Goal: Check status

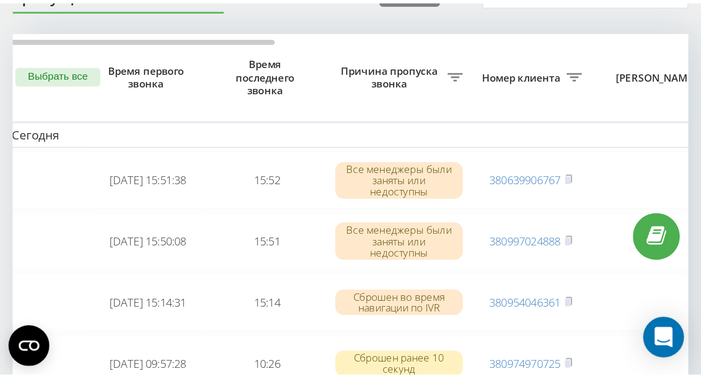
scroll to position [58, 0]
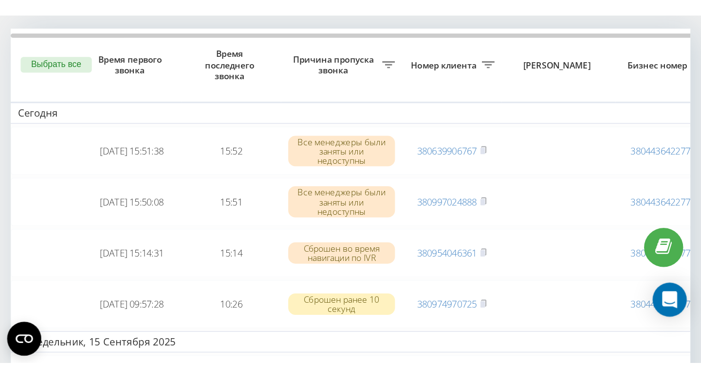
scroll to position [59, 0]
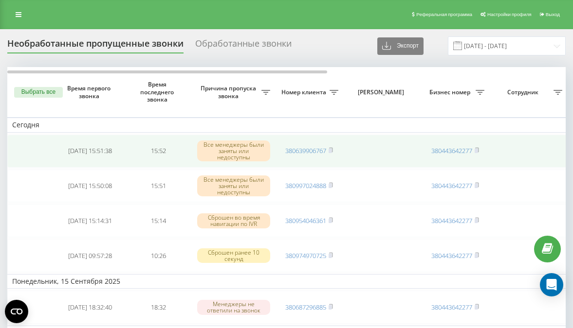
click at [334, 150] on td "380639906767" at bounding box center [309, 151] width 68 height 33
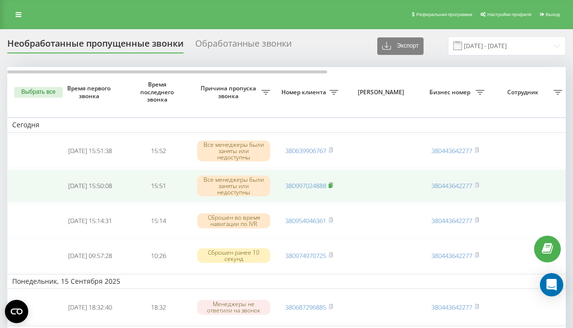
click at [331, 185] on rect at bounding box center [329, 186] width 3 height 4
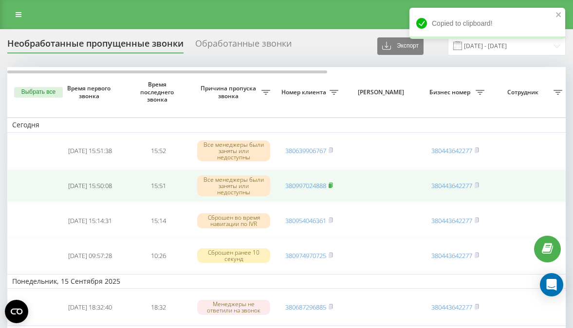
click at [331, 185] on rect at bounding box center [329, 186] width 3 height 4
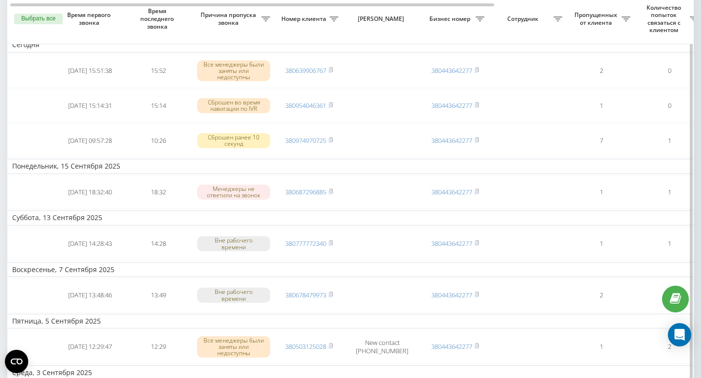
scroll to position [80, 0]
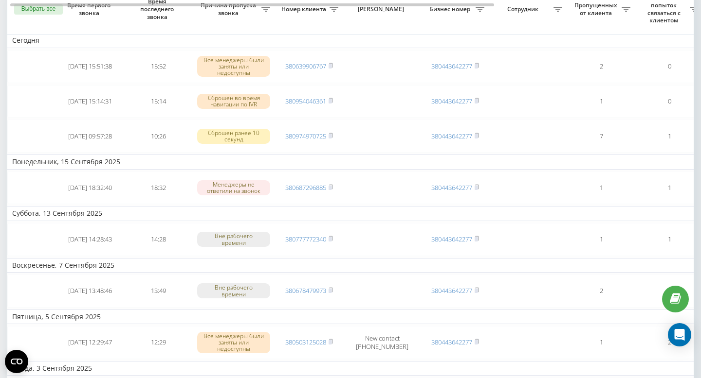
scroll to position [80, 0]
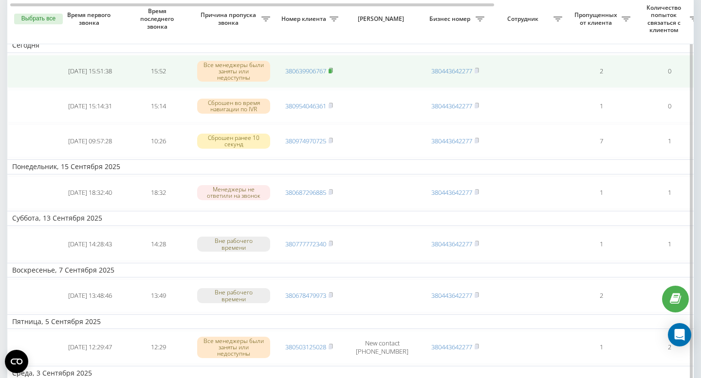
click at [330, 71] on rect at bounding box center [329, 71] width 3 height 4
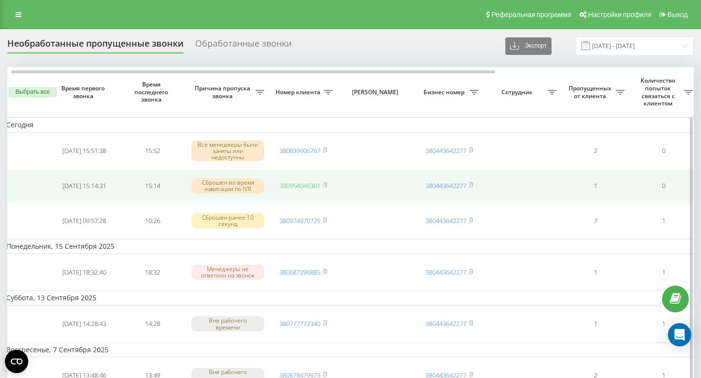
scroll to position [0, 7]
